Goal: Navigation & Orientation: Understand site structure

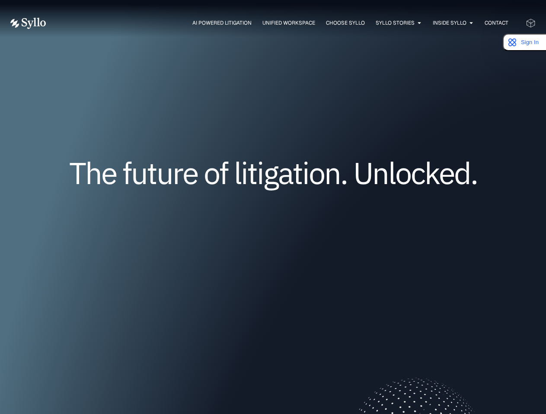
click at [184, 115] on div "The future of litigation. Unlocked." at bounding box center [272, 185] width 525 height 175
click at [221, 23] on span "AI Powered Litigation" at bounding box center [221, 23] width 59 height 8
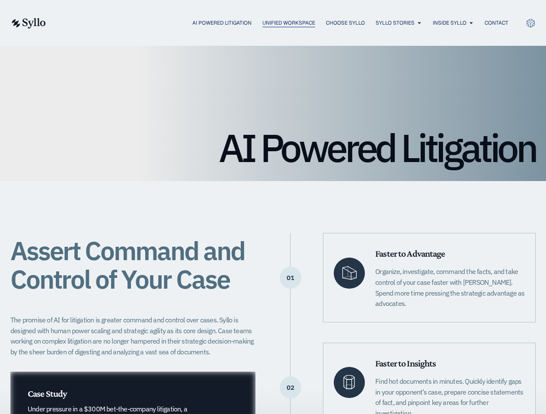
click at [280, 23] on span "Unified Workspace" at bounding box center [288, 23] width 53 height 8
